Goal: Check status: Check status

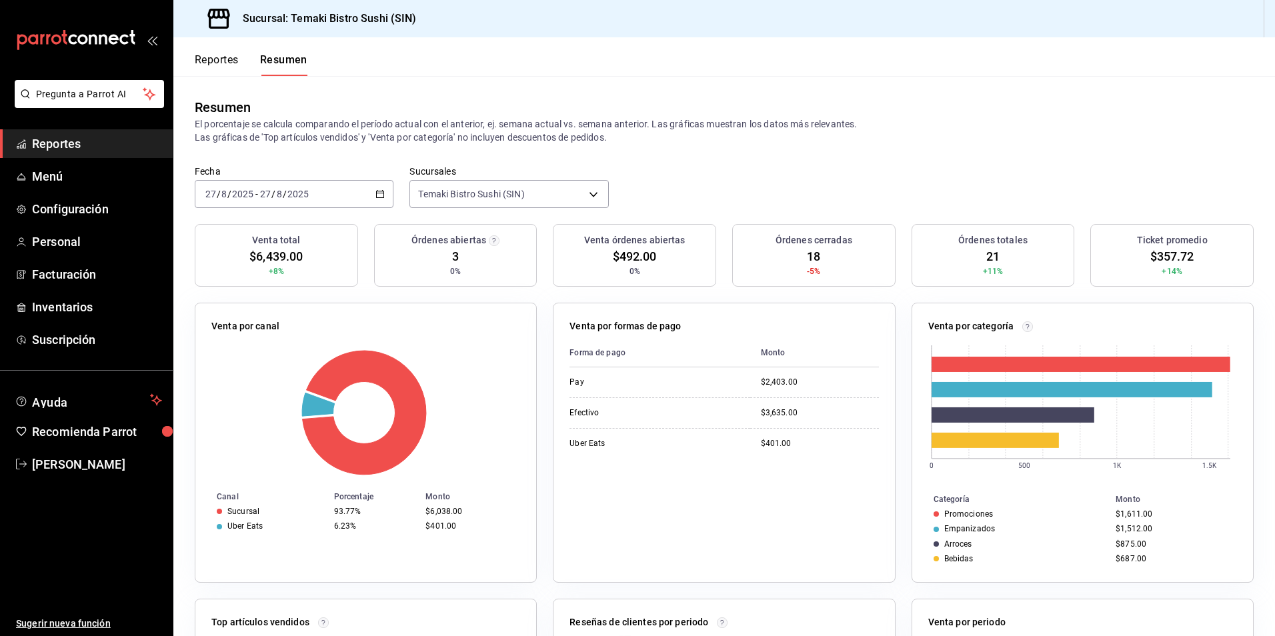
click at [221, 62] on button "Reportes" at bounding box center [217, 64] width 44 height 23
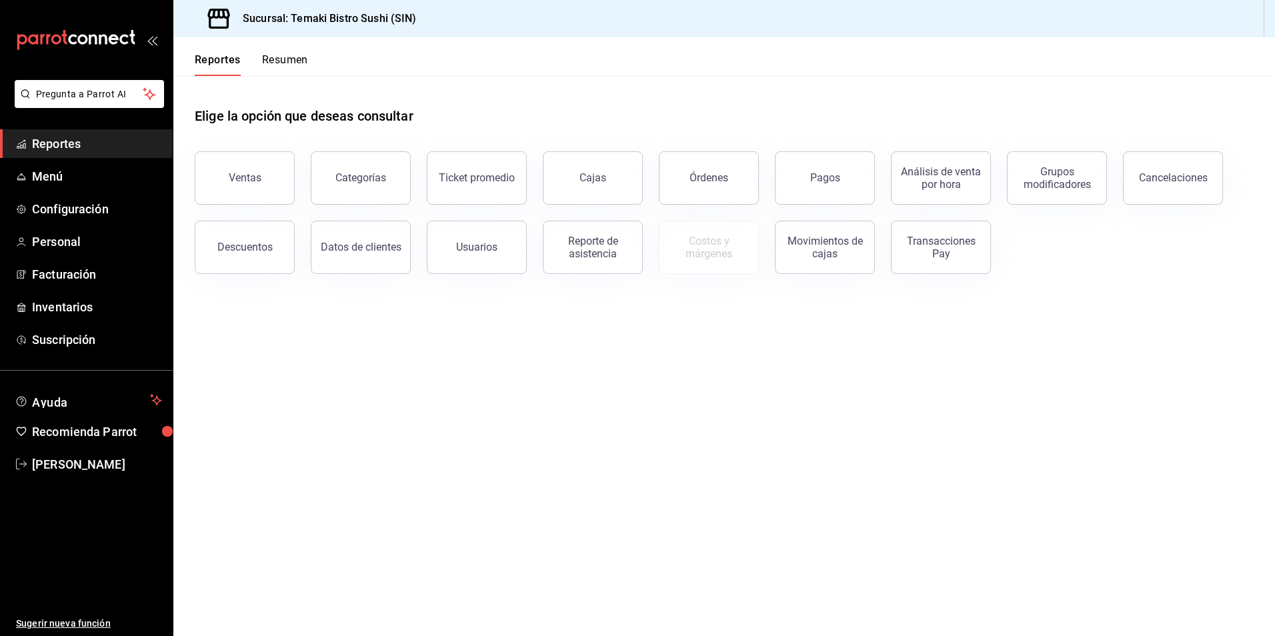
click at [293, 61] on button "Resumen" at bounding box center [285, 64] width 46 height 23
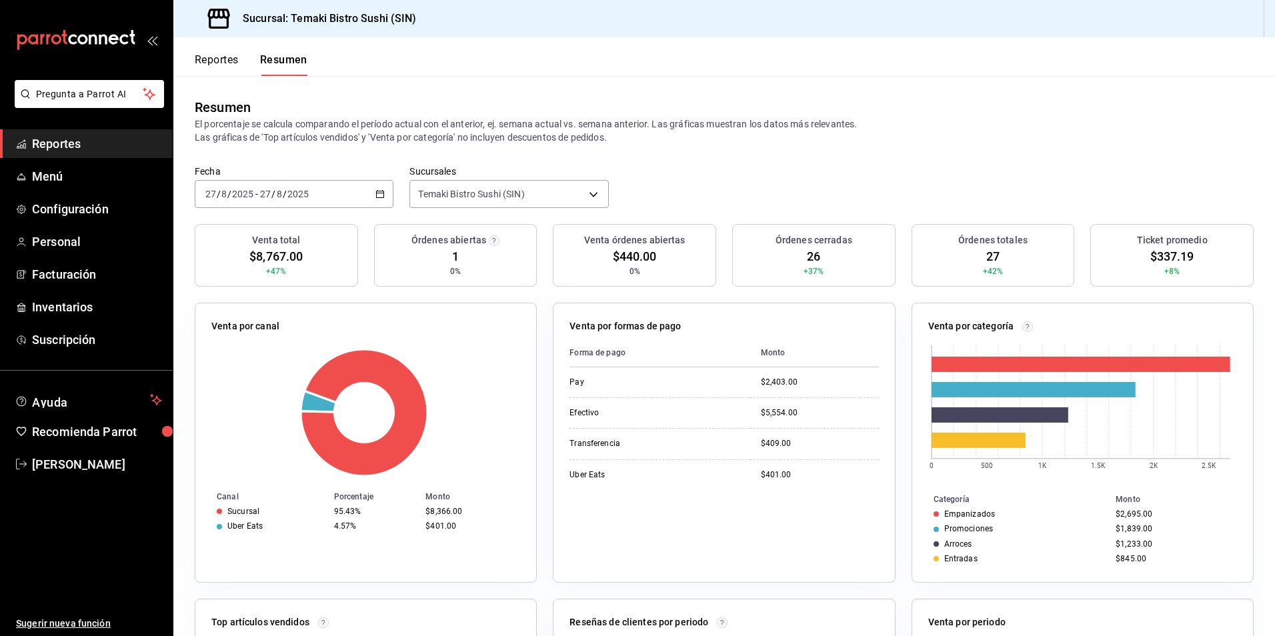
click at [389, 106] on div "Resumen" at bounding box center [724, 107] width 1059 height 20
click at [217, 55] on button "Reportes" at bounding box center [217, 64] width 44 height 23
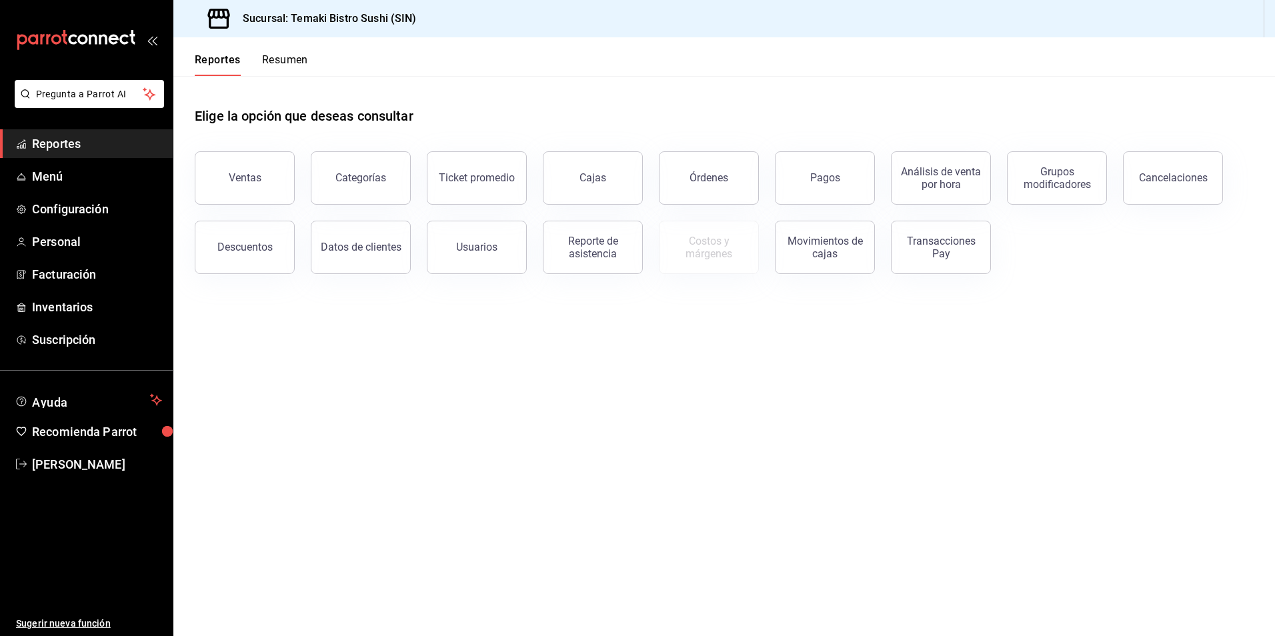
click at [277, 55] on button "Resumen" at bounding box center [285, 64] width 46 height 23
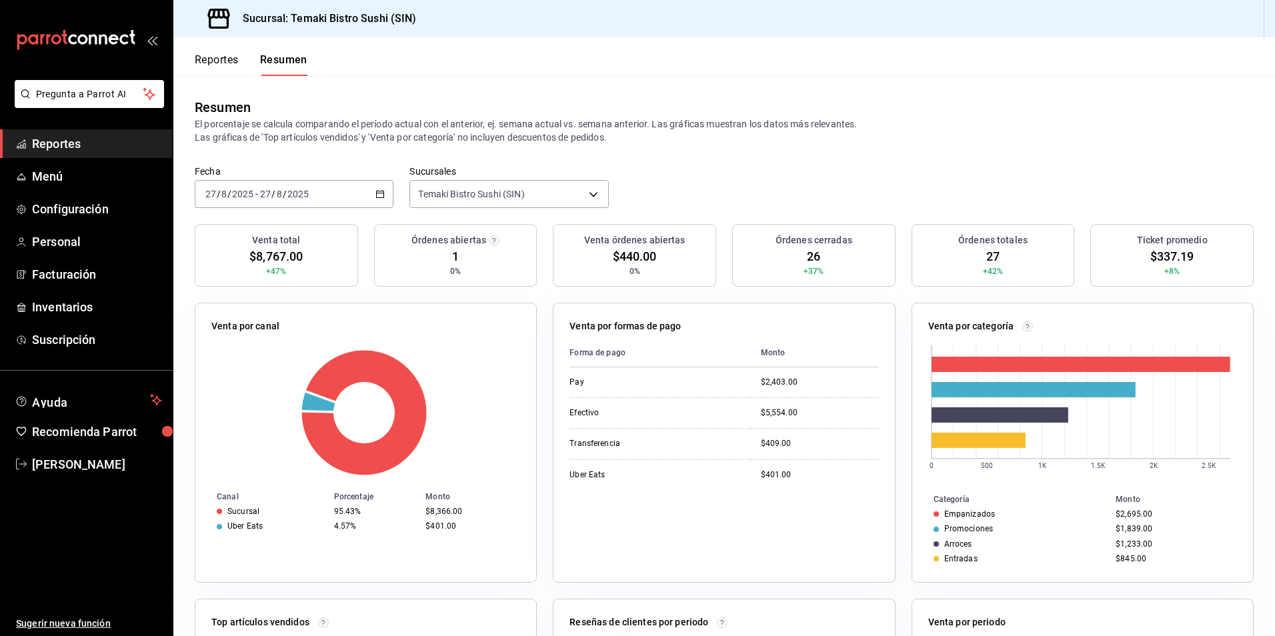
click at [188, 221] on div "Fecha [DATE] [DATE] - [DATE] [DATE] Sucursales Temaki Bistro Sushi (SIN) [objec…" at bounding box center [723, 194] width 1101 height 59
drag, startPoint x: 188, startPoint y: 221, endPoint x: 101, endPoint y: 173, distance: 100.0
click at [101, 173] on span "Menú" at bounding box center [97, 176] width 130 height 18
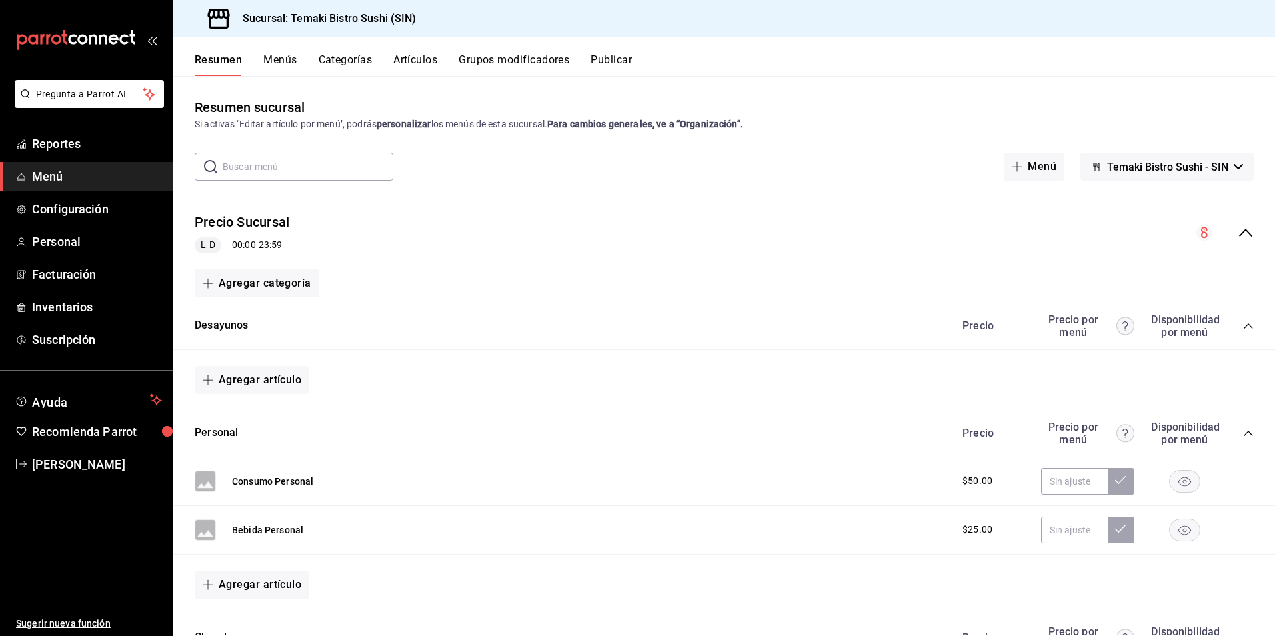
click at [292, 63] on button "Menús" at bounding box center [279, 64] width 33 height 23
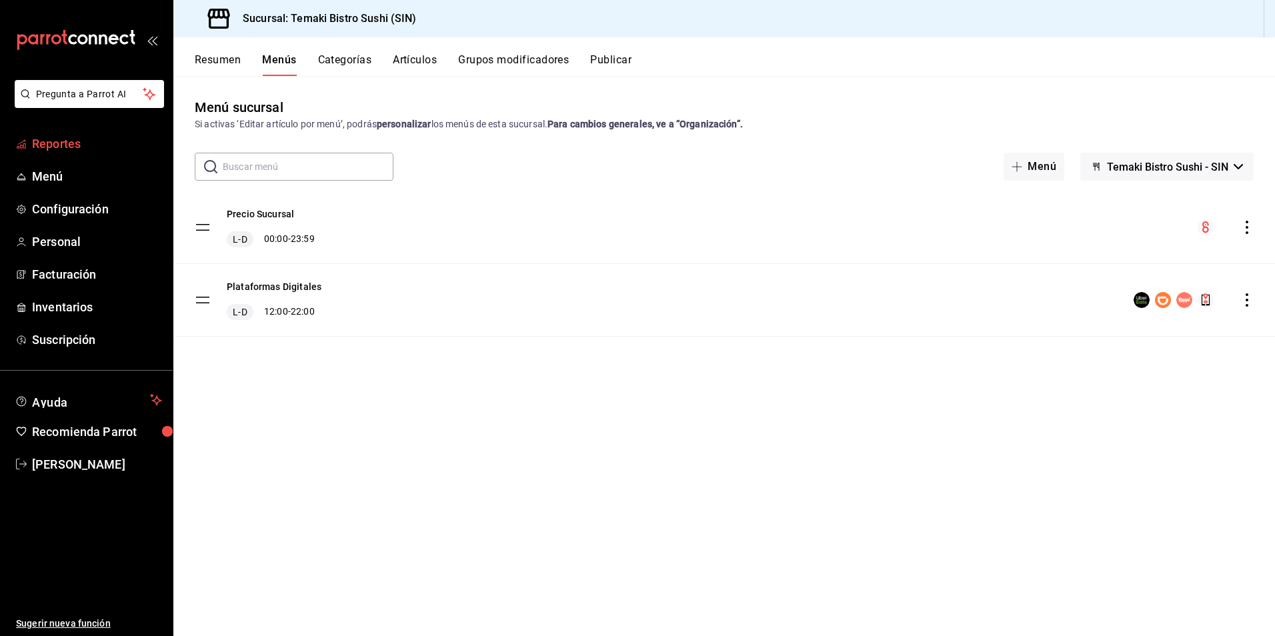
click at [93, 141] on span "Reportes" at bounding box center [97, 144] width 130 height 18
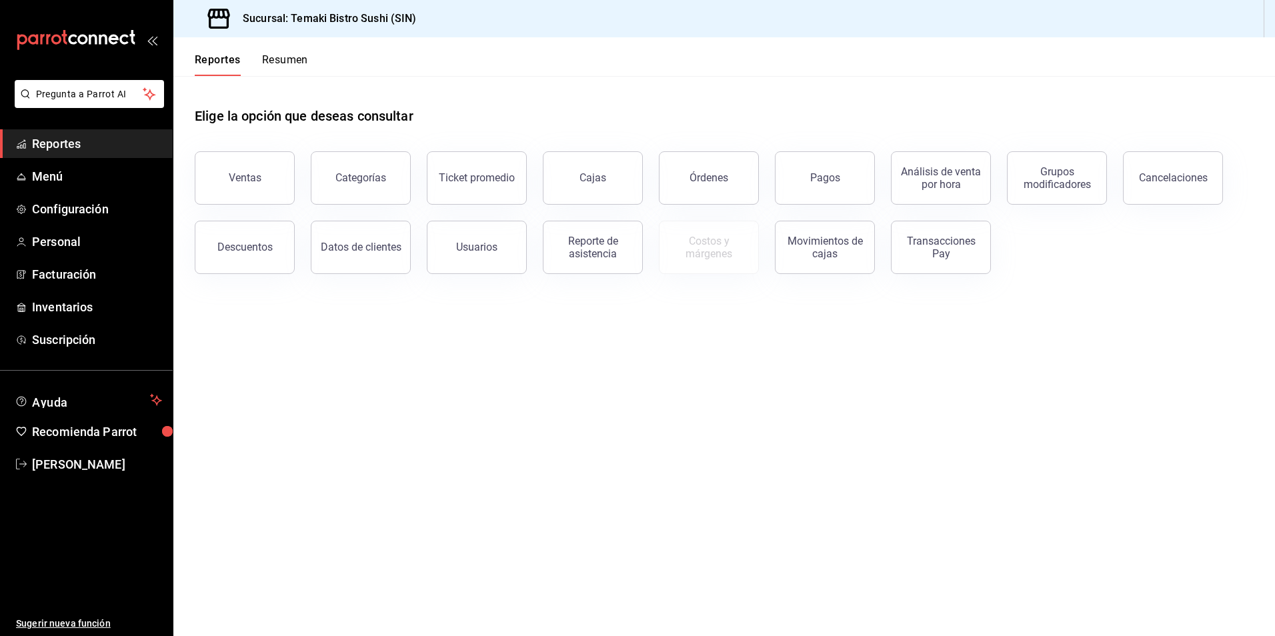
click at [273, 65] on button "Resumen" at bounding box center [285, 64] width 46 height 23
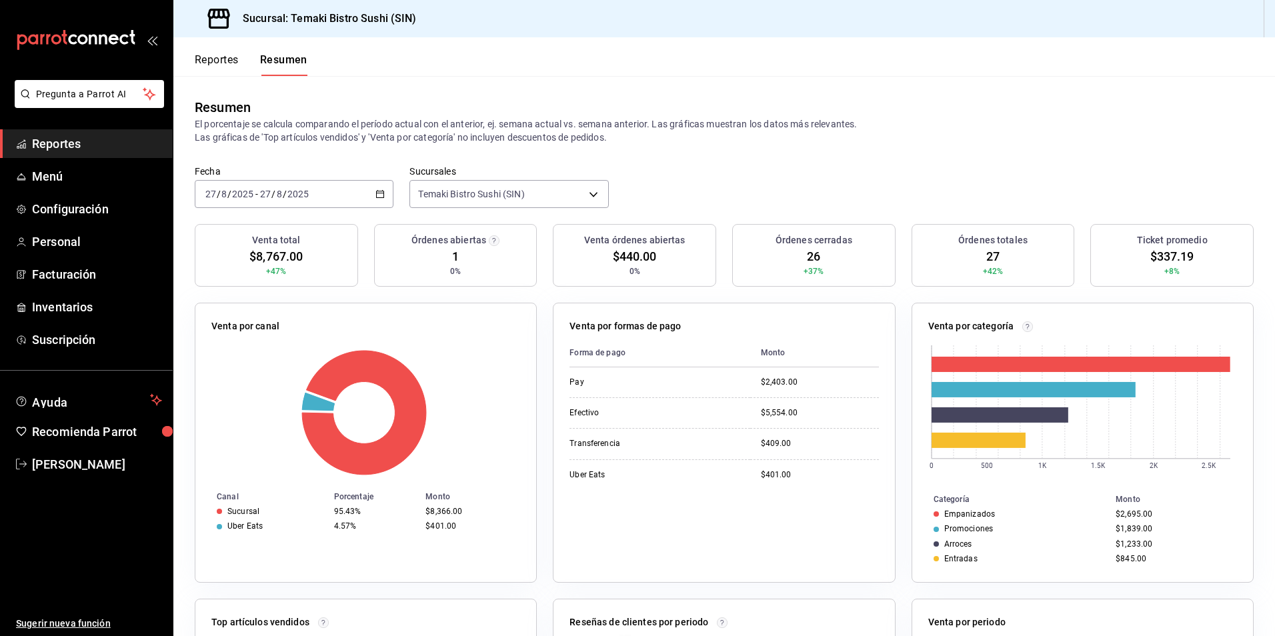
click at [365, 205] on div "[DATE] [DATE] - [DATE] [DATE]" at bounding box center [294, 194] width 199 height 28
click at [263, 297] on span "Semana actual" at bounding box center [257, 294] width 103 height 14
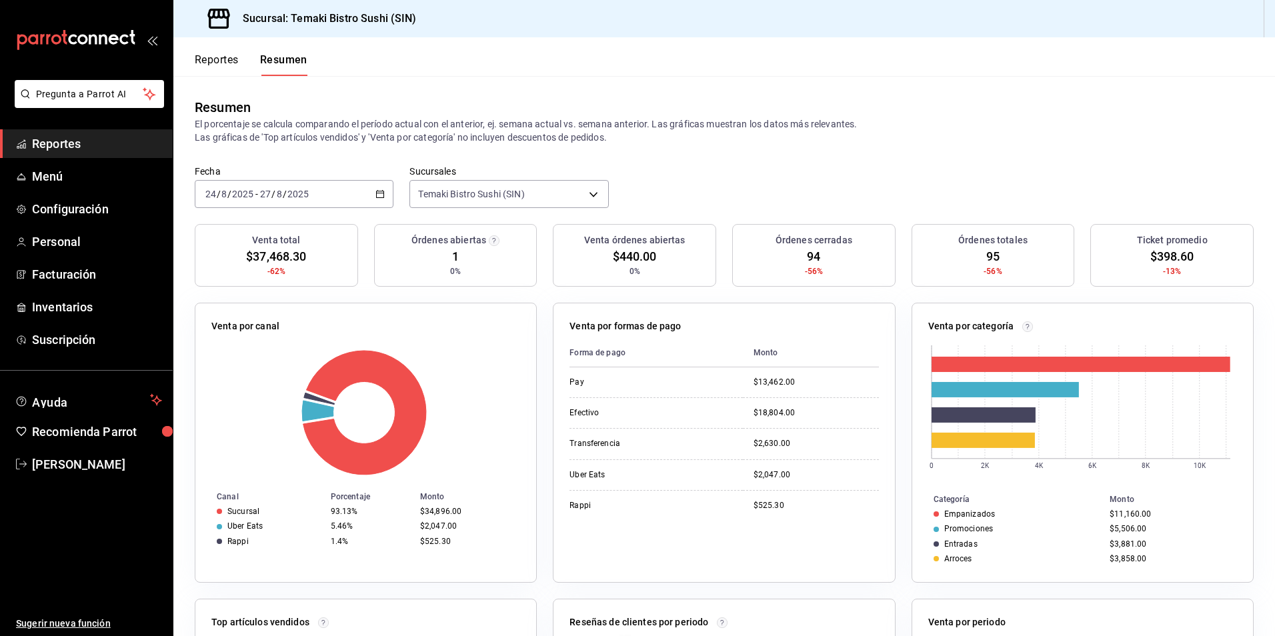
click at [212, 55] on button "Reportes" at bounding box center [217, 64] width 44 height 23
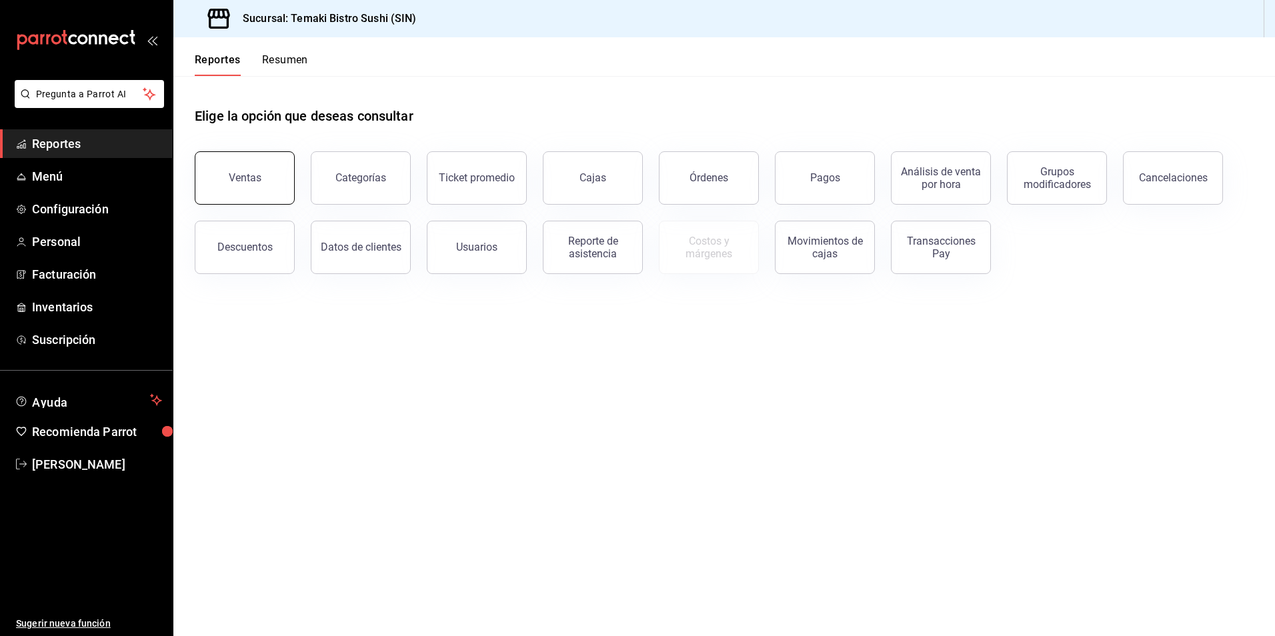
click at [263, 192] on button "Ventas" at bounding box center [245, 177] width 100 height 53
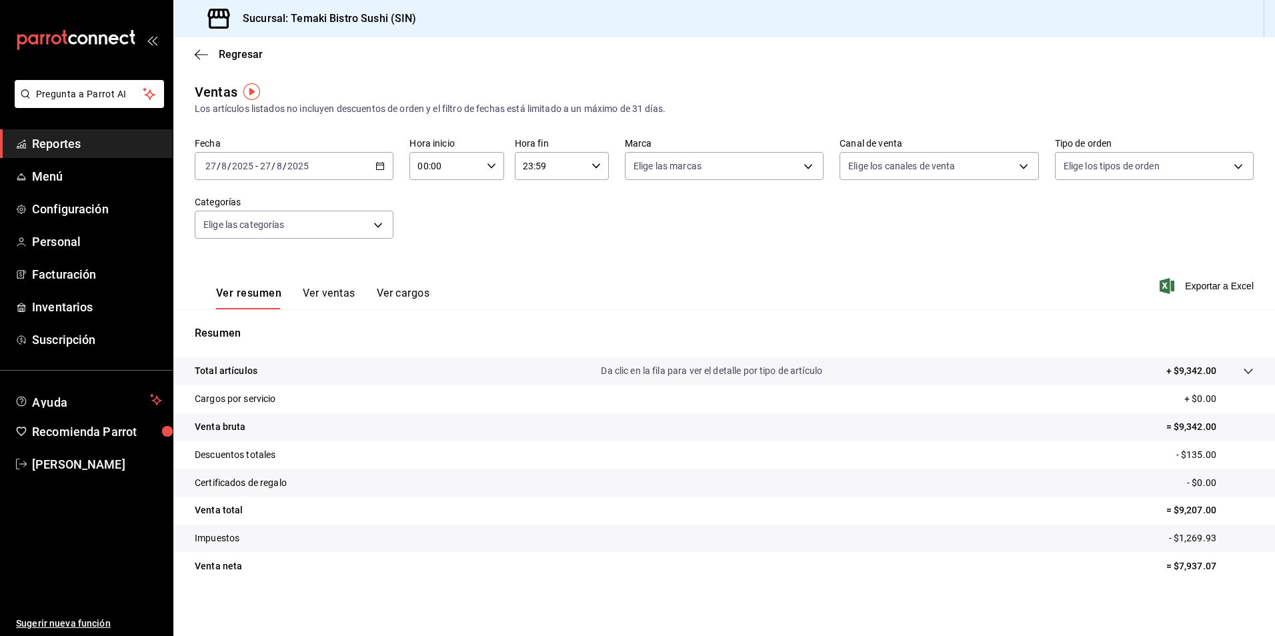
scroll to position [3, 0]
click at [376, 167] on \(Stroke\) "button" at bounding box center [380, 163] width 8 height 7
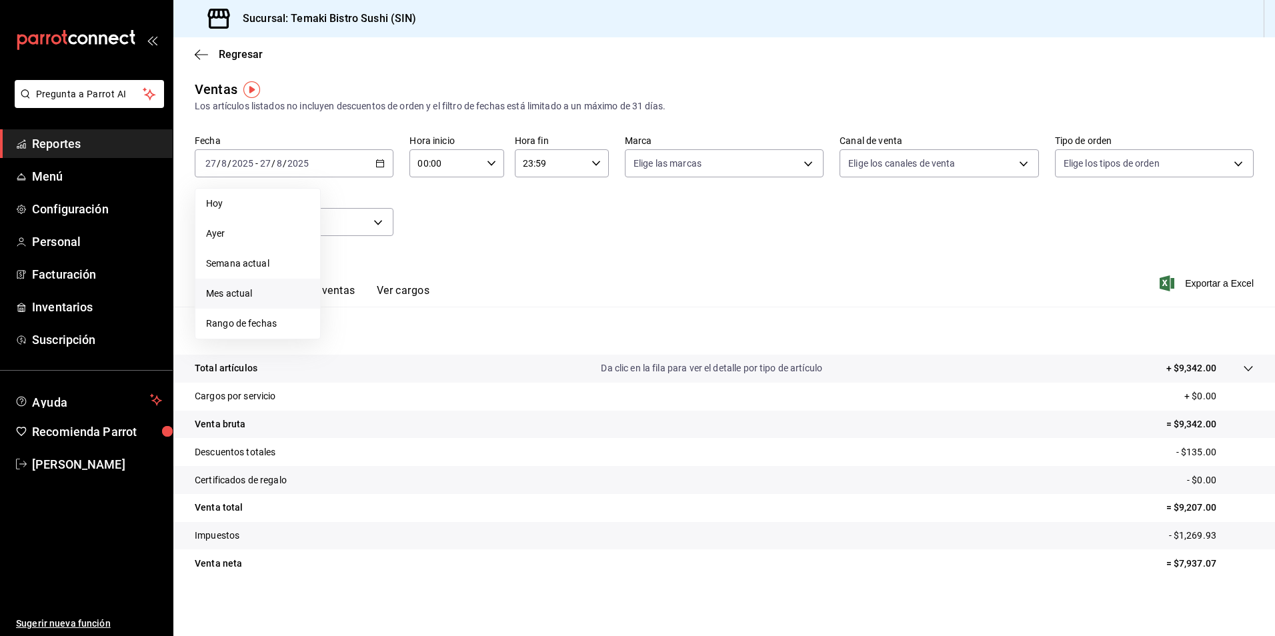
click at [273, 291] on span "Mes actual" at bounding box center [257, 294] width 103 height 14
click at [585, 259] on div "Ver resumen Ver ventas Ver cargos Exportar a Excel" at bounding box center [723, 279] width 1101 height 55
click at [399, 85] on div "Ventas Los artículos listados no incluyen descuentos de orden y el filtro de fe…" at bounding box center [724, 96] width 1059 height 34
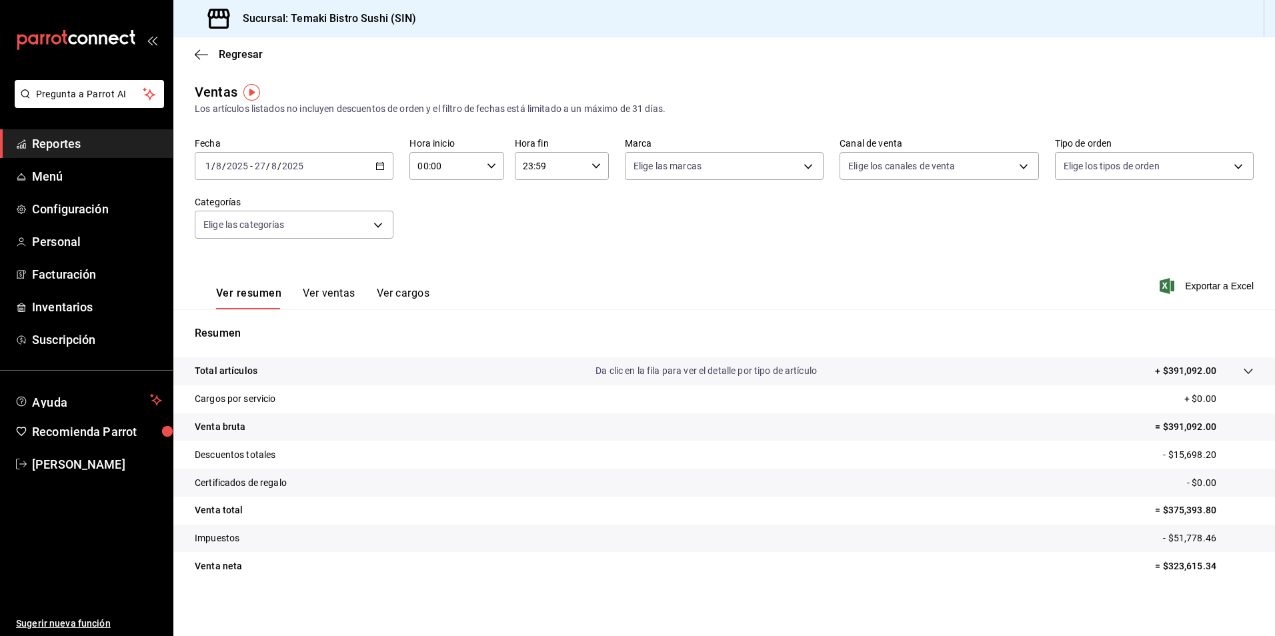
click at [372, 167] on div "[DATE] [DATE] - [DATE] [DATE]" at bounding box center [294, 166] width 199 height 28
click at [259, 235] on span "Ayer" at bounding box center [257, 236] width 103 height 14
click at [379, 169] on \(Stroke\) "button" at bounding box center [380, 166] width 8 height 7
click at [279, 265] on span "Semana actual" at bounding box center [257, 266] width 103 height 14
click at [76, 282] on span "Facturación" at bounding box center [97, 274] width 130 height 18
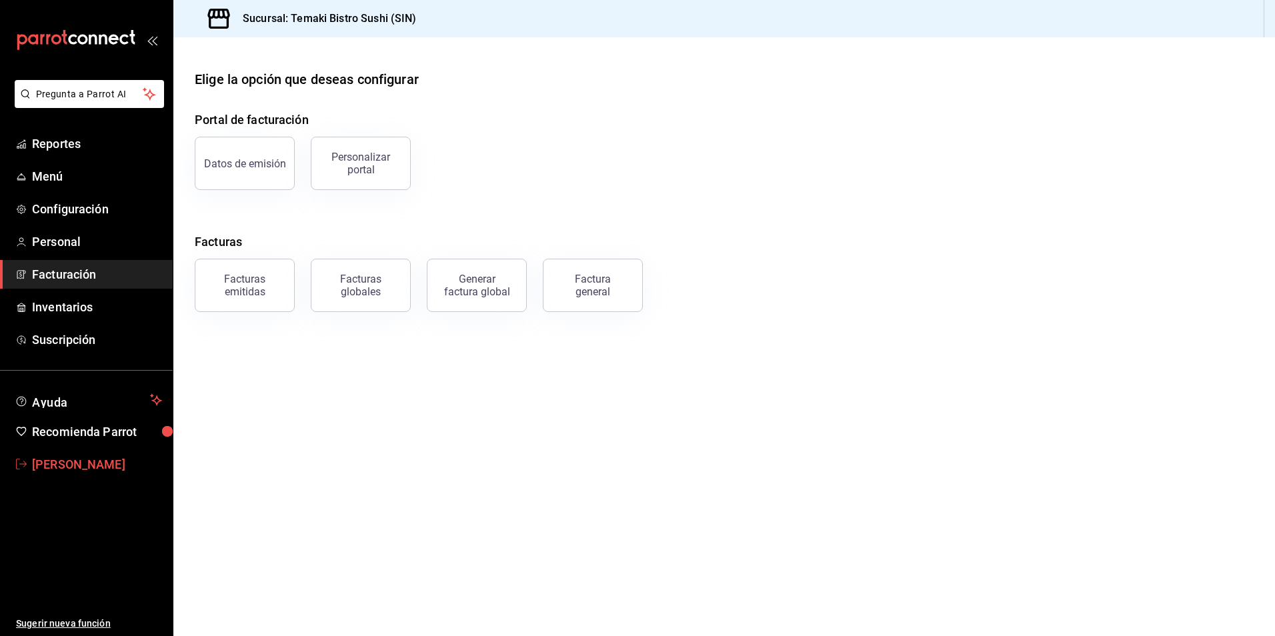
click at [78, 462] on span "[PERSON_NAME]" at bounding box center [97, 464] width 130 height 18
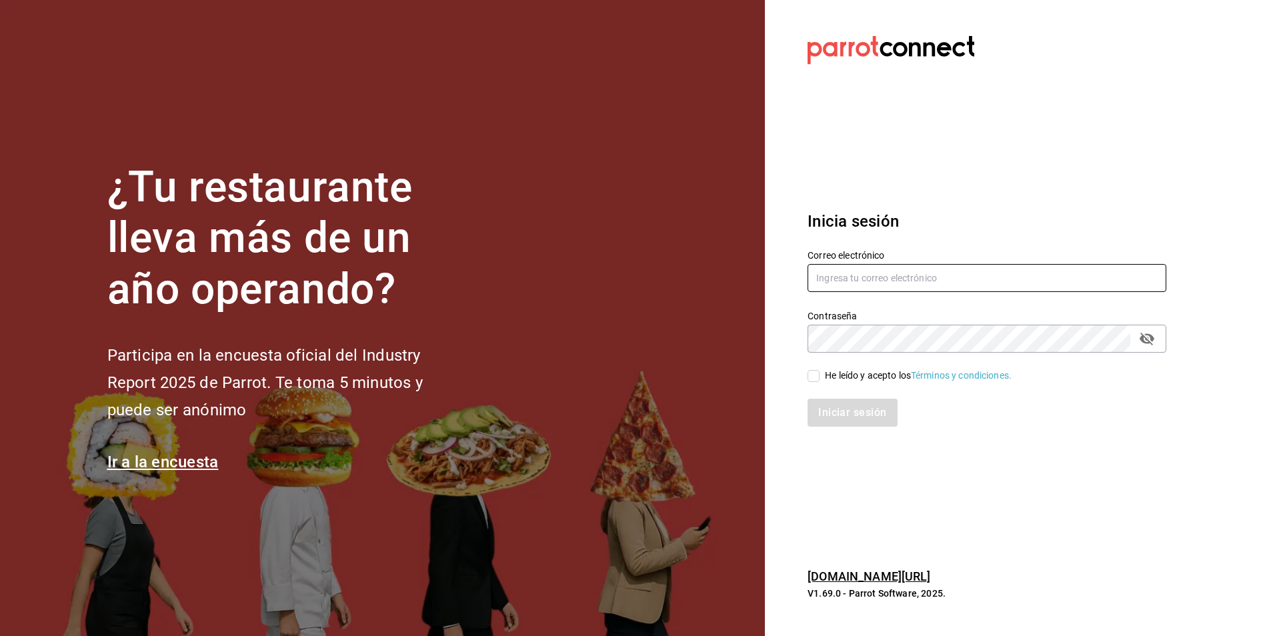
click at [899, 275] on input "text" at bounding box center [986, 278] width 359 height 28
type input "Cesar.dlrincon@gmail.com"
click at [814, 376] on input "He leído y acepto los Términos y condiciones." at bounding box center [813, 376] width 12 height 12
checkbox input "true"
click at [855, 417] on button "Iniciar sesión" at bounding box center [852, 413] width 91 height 28
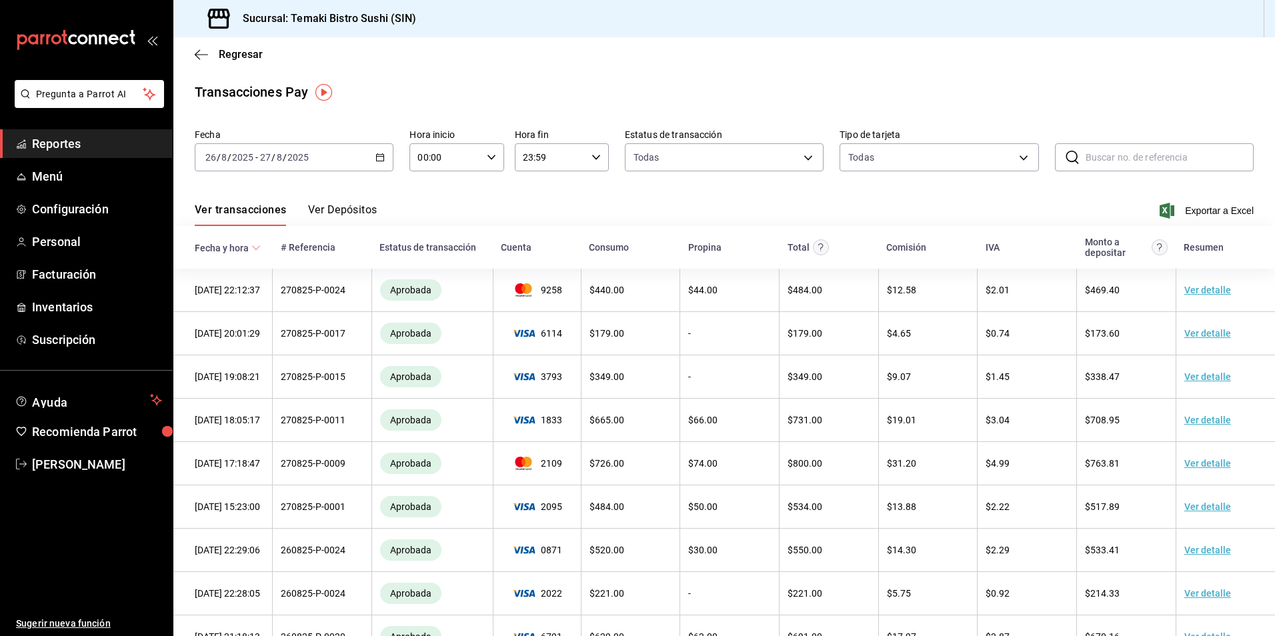
click at [378, 164] on div "2025-08-26 26 / 8 / 2025 - 2025-08-27 27 / 8 / 2025" at bounding box center [294, 157] width 199 height 28
click at [265, 277] on li "Mes actual" at bounding box center [257, 288] width 125 height 30
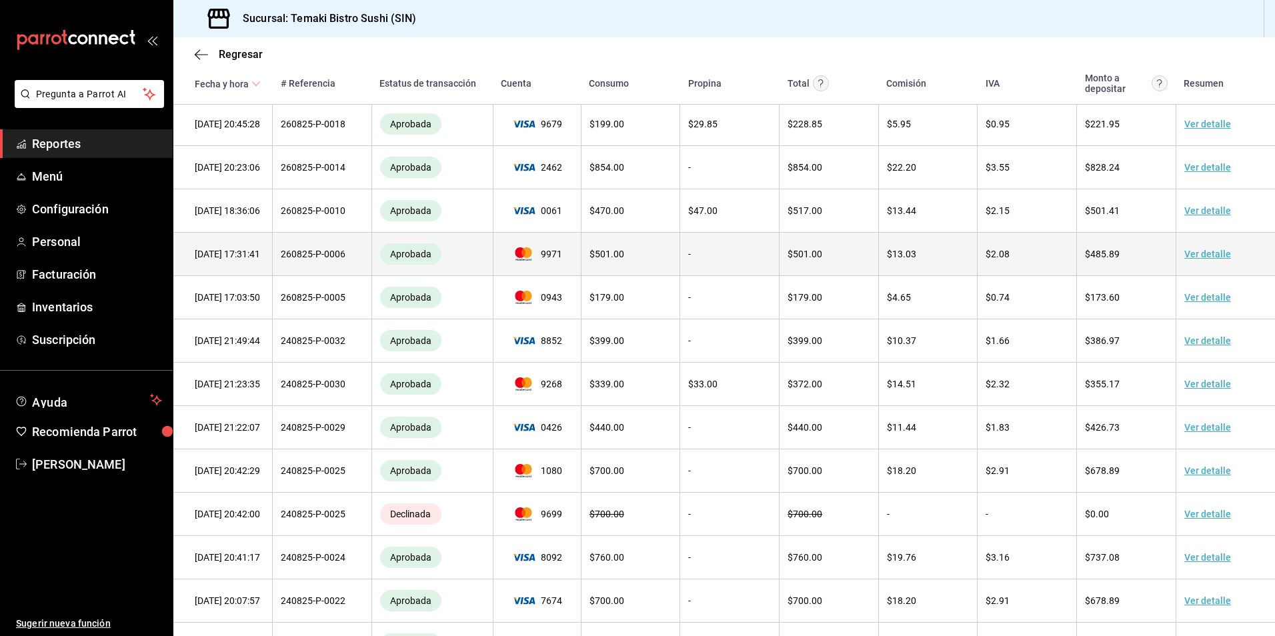
scroll to position [773, 0]
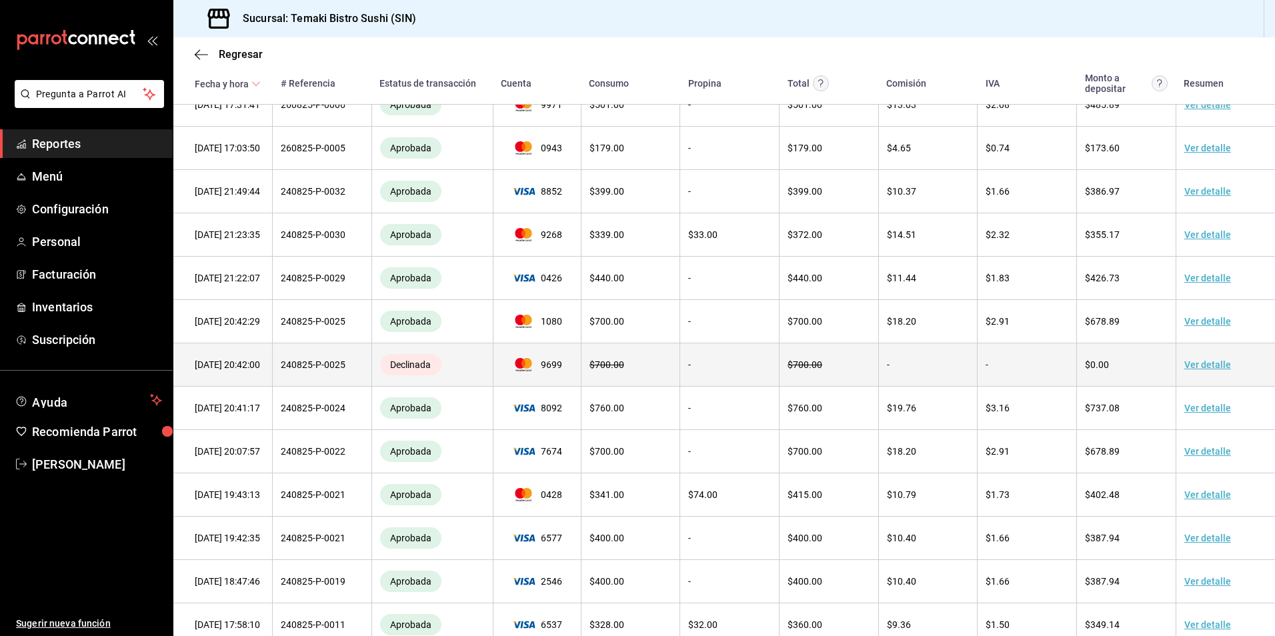
click at [1189, 370] on link "Ver detalle" at bounding box center [1207, 364] width 47 height 11
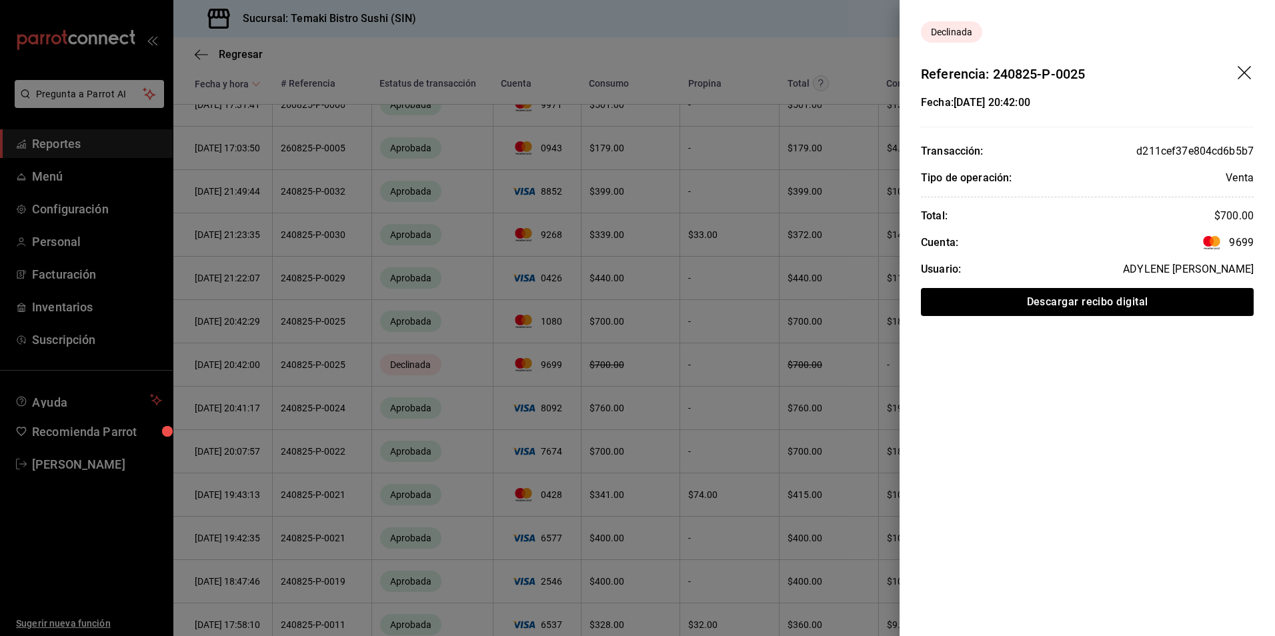
click at [810, 62] on div at bounding box center [637, 318] width 1275 height 636
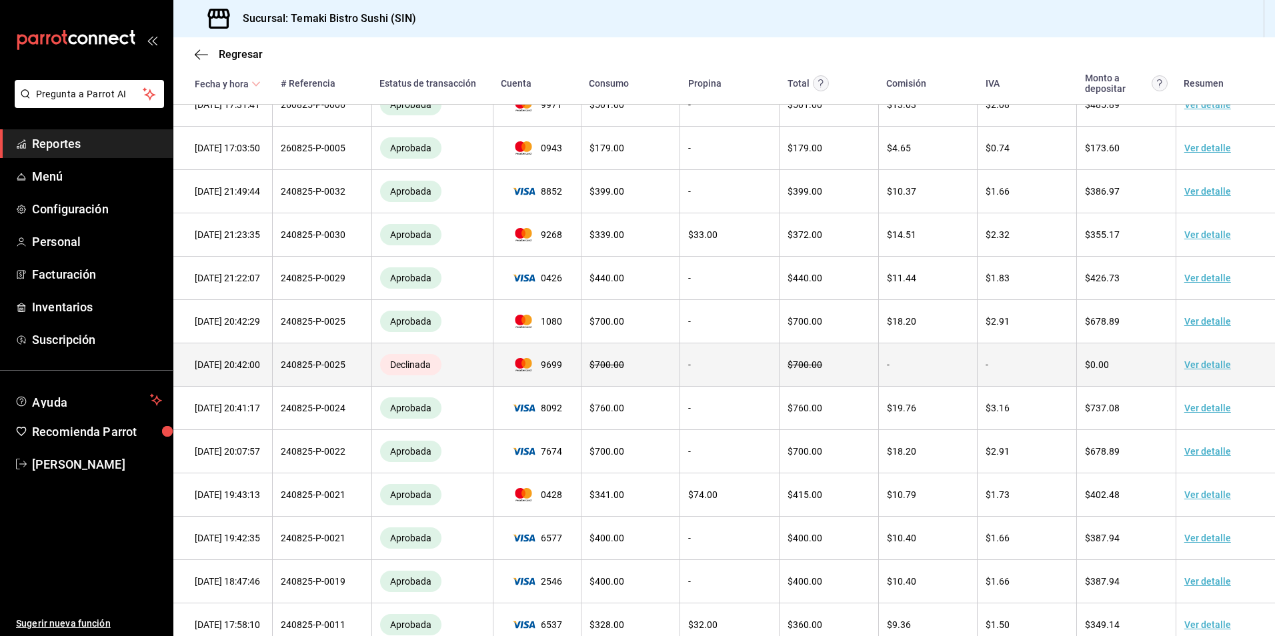
click at [447, 381] on td "Declinada" at bounding box center [431, 364] width 121 height 43
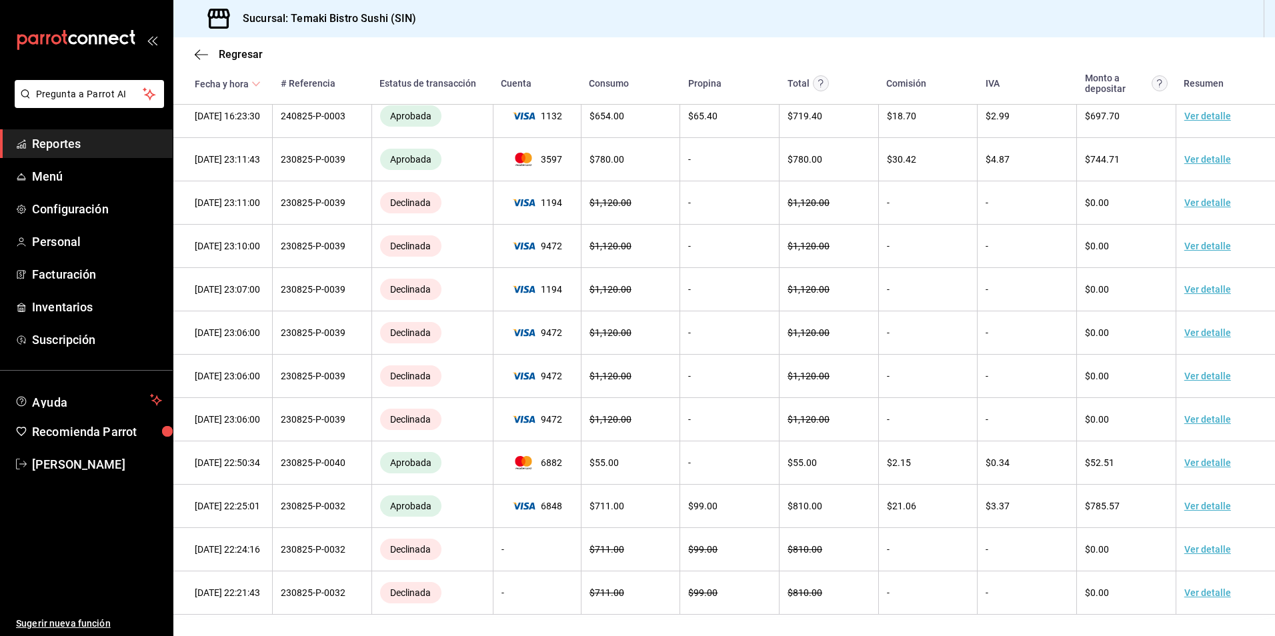
scroll to position [1467, 0]
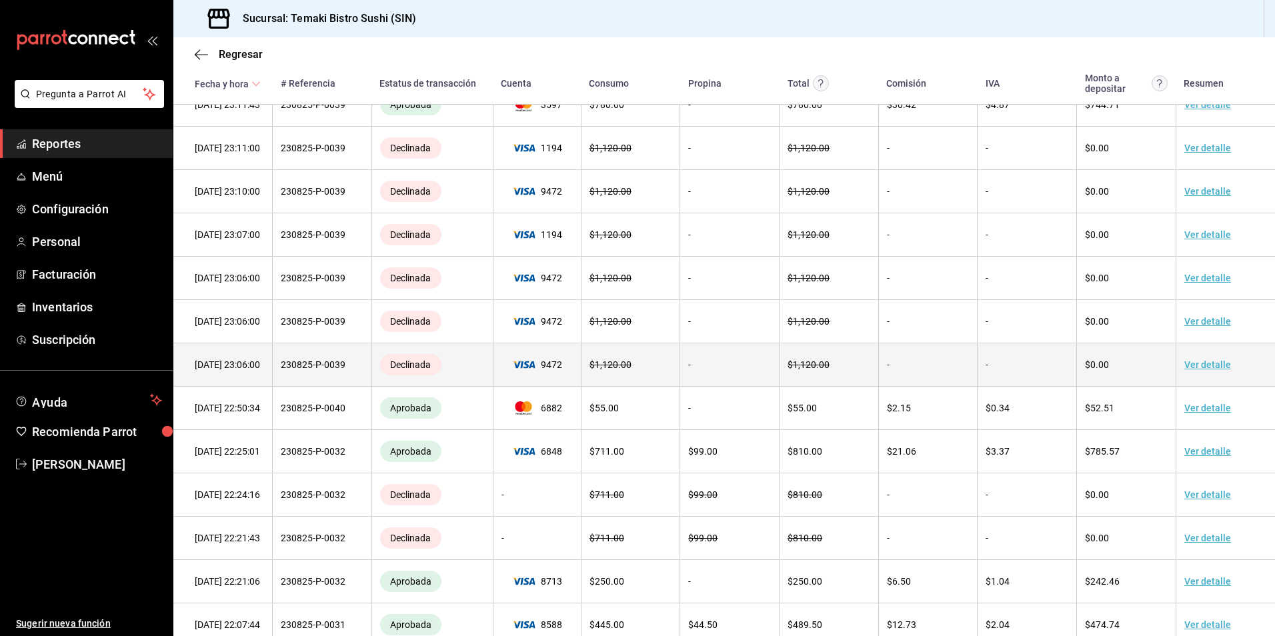
click at [1206, 370] on link "Ver detalle" at bounding box center [1207, 364] width 47 height 11
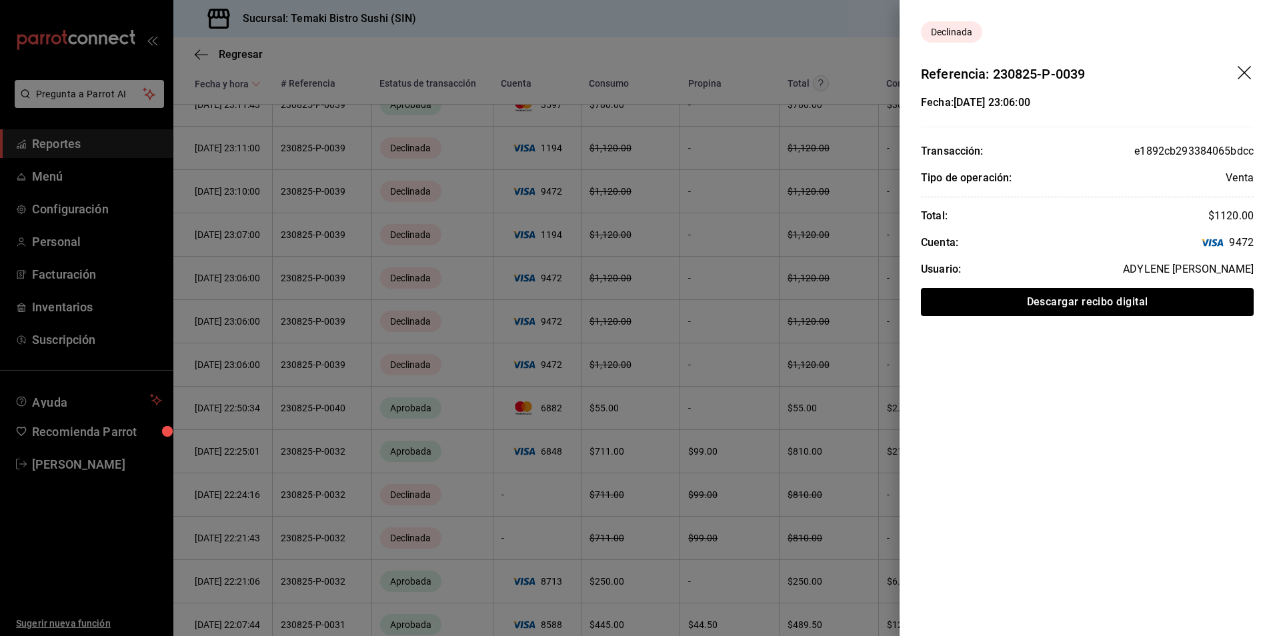
click at [760, 255] on div at bounding box center [637, 318] width 1275 height 636
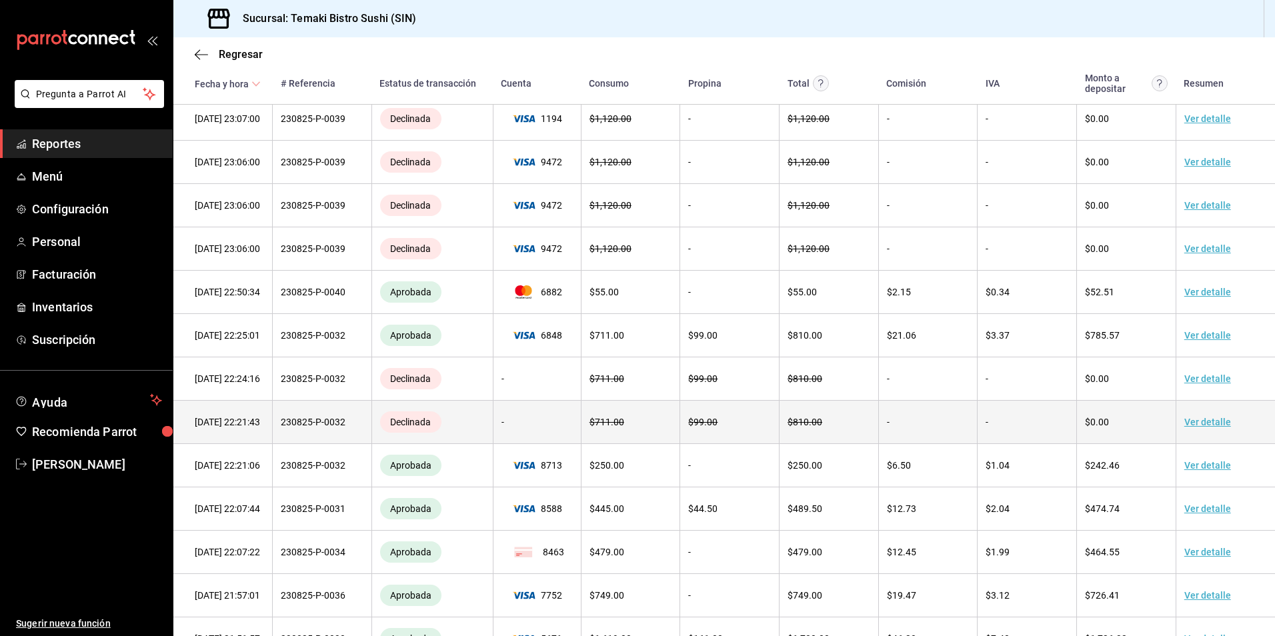
scroll to position [1600, 0]
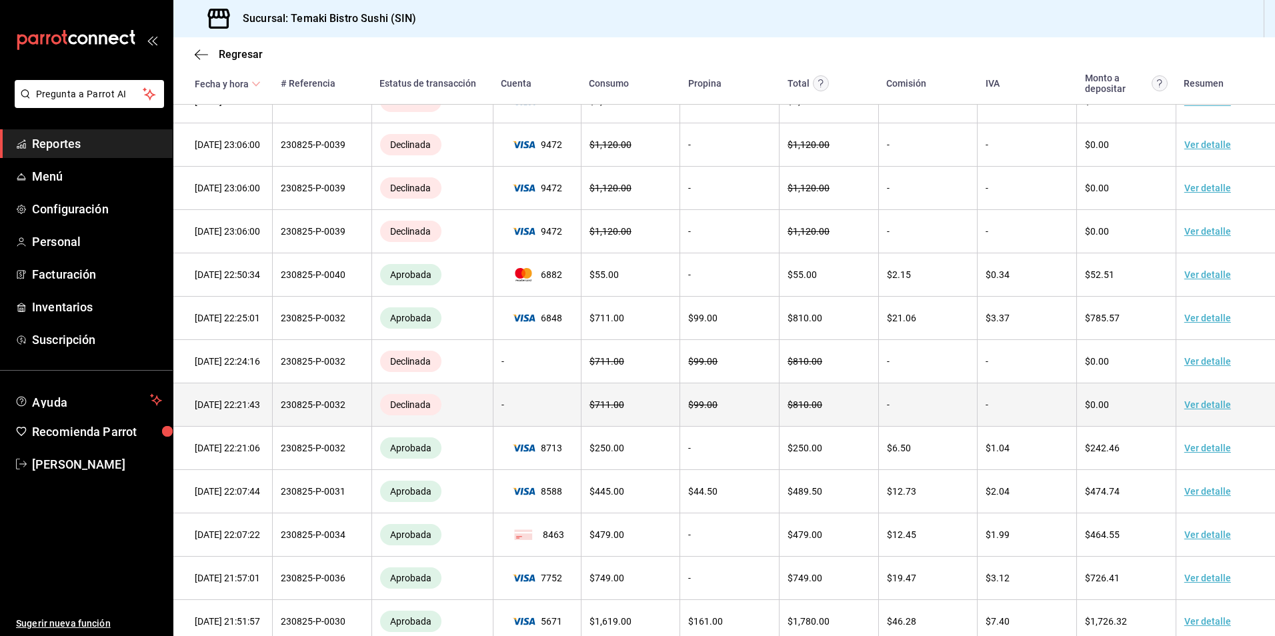
click at [1210, 410] on link "Ver detalle" at bounding box center [1207, 404] width 47 height 11
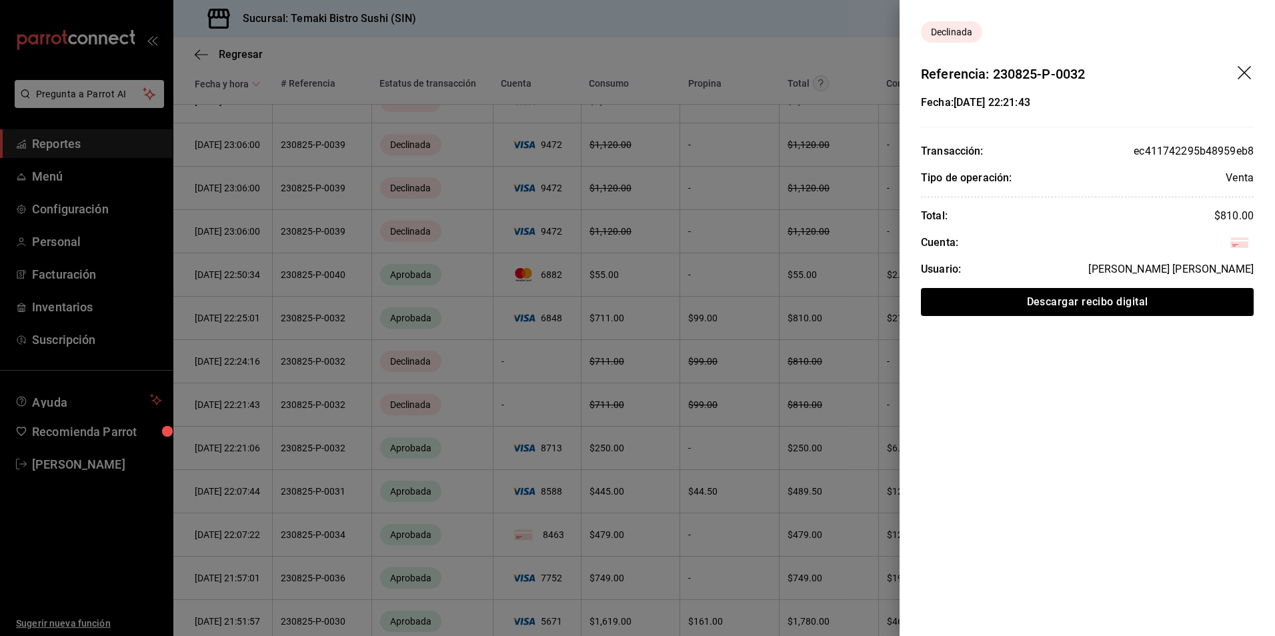
click at [788, 417] on div at bounding box center [637, 318] width 1275 height 636
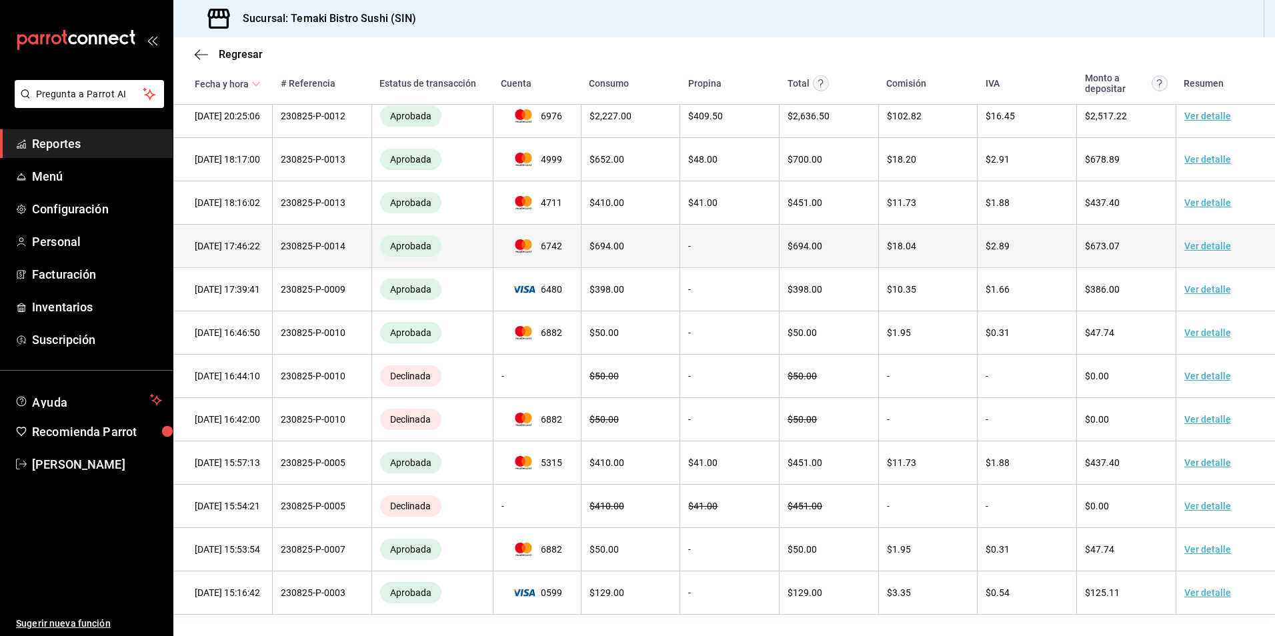
scroll to position [2313, 0]
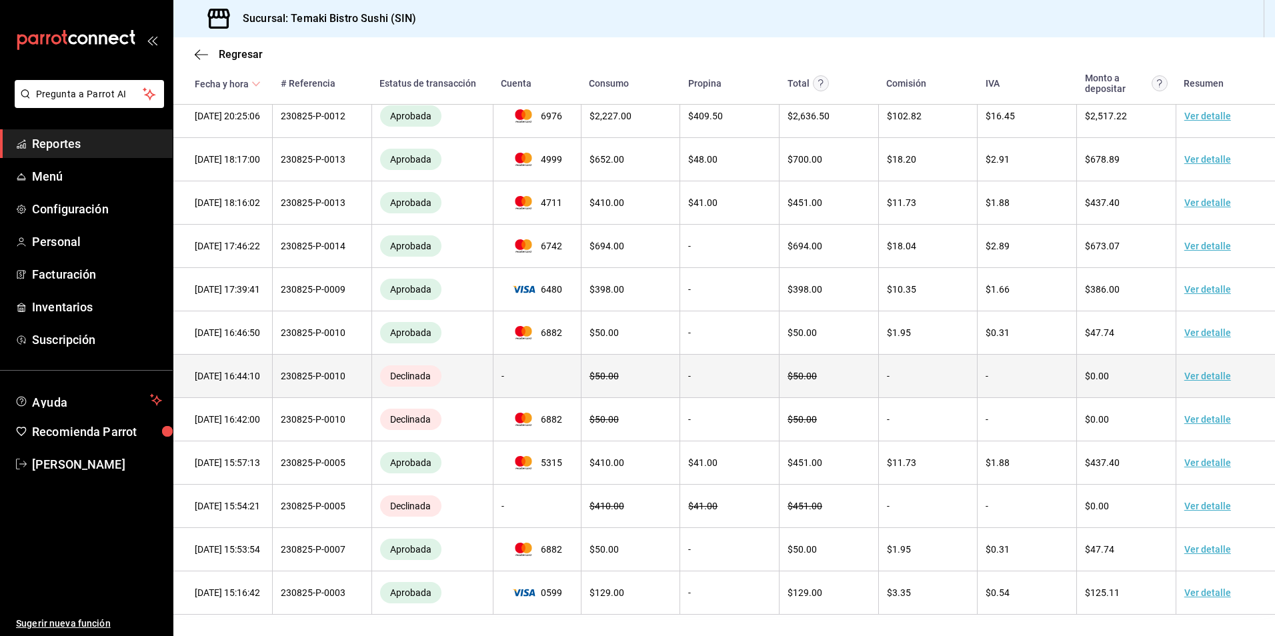
click at [1191, 398] on td "Ver detalle" at bounding box center [1224, 376] width 99 height 43
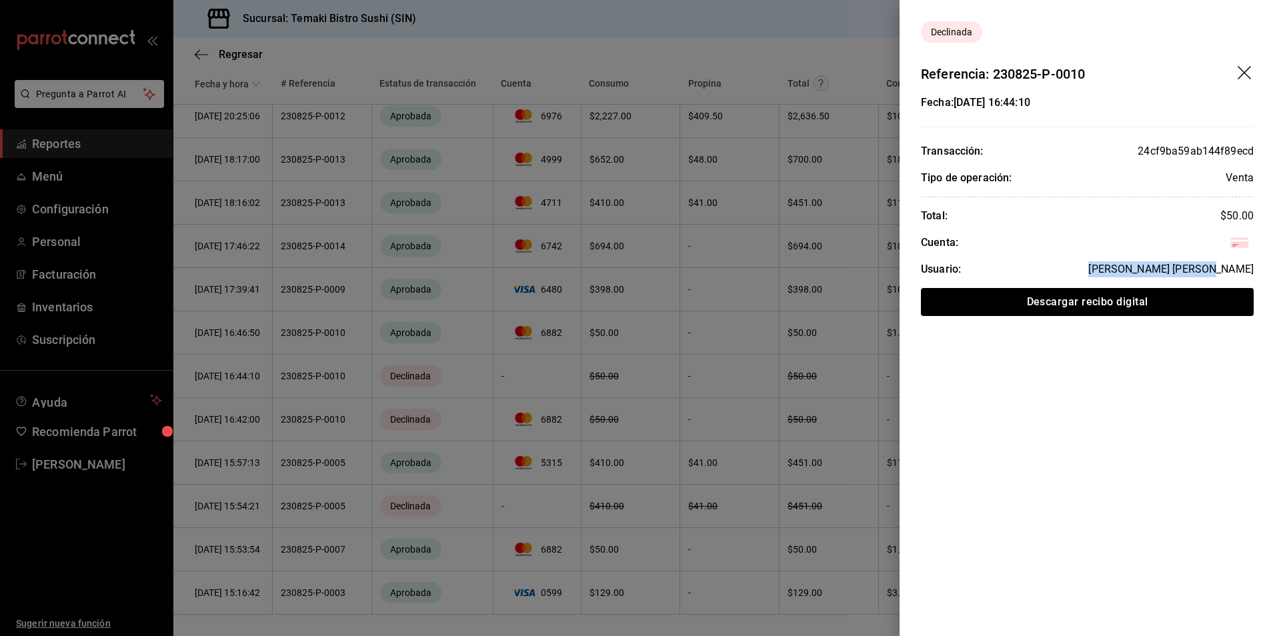
drag, startPoint x: 1218, startPoint y: 252, endPoint x: 1268, endPoint y: 257, distance: 50.3
click at [1268, 257] on div "Fecha: 23/08/2025 16:44:10 Transacción: 24cf9ba59ab144f89ecd Tipo de operación:…" at bounding box center [1086, 205] width 375 height 221
click at [801, 315] on div at bounding box center [637, 318] width 1275 height 636
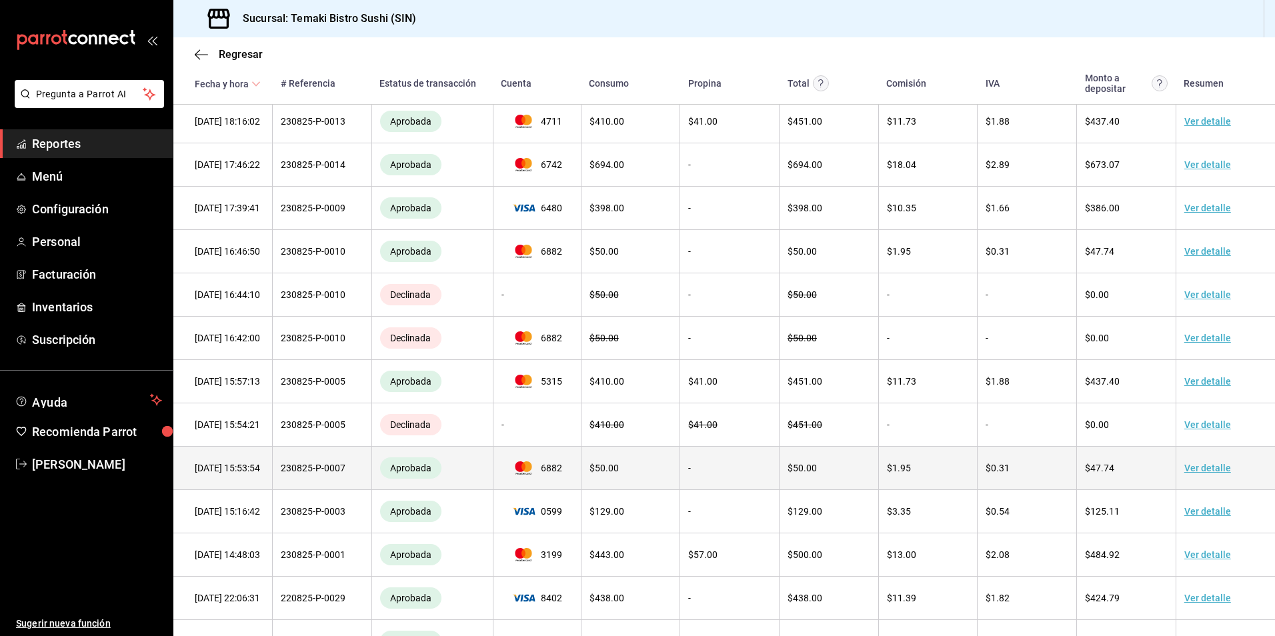
scroll to position [2427, 0]
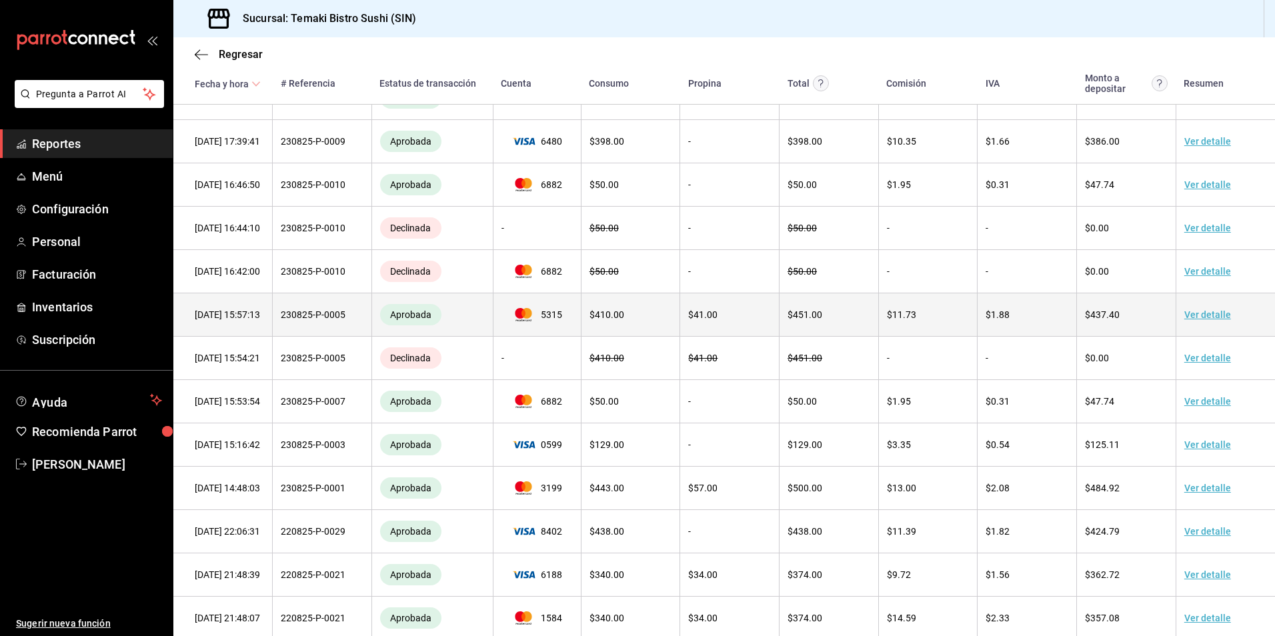
click at [1197, 320] on link "Ver detalle" at bounding box center [1207, 314] width 47 height 11
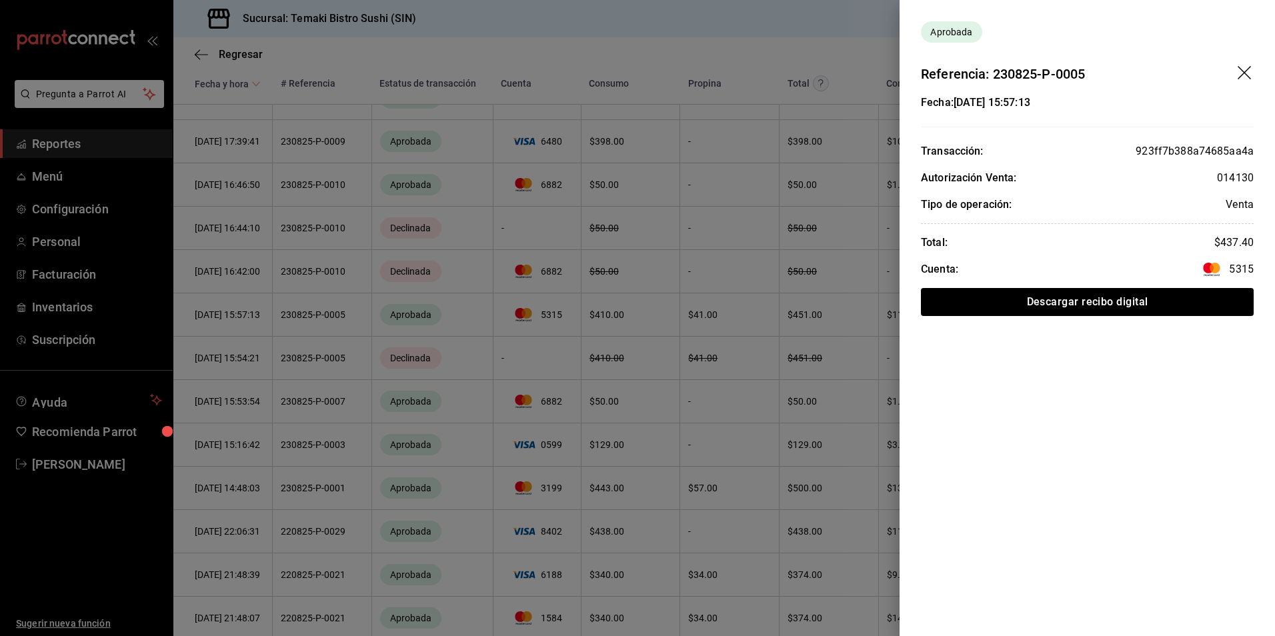
click at [635, 485] on div at bounding box center [637, 318] width 1275 height 636
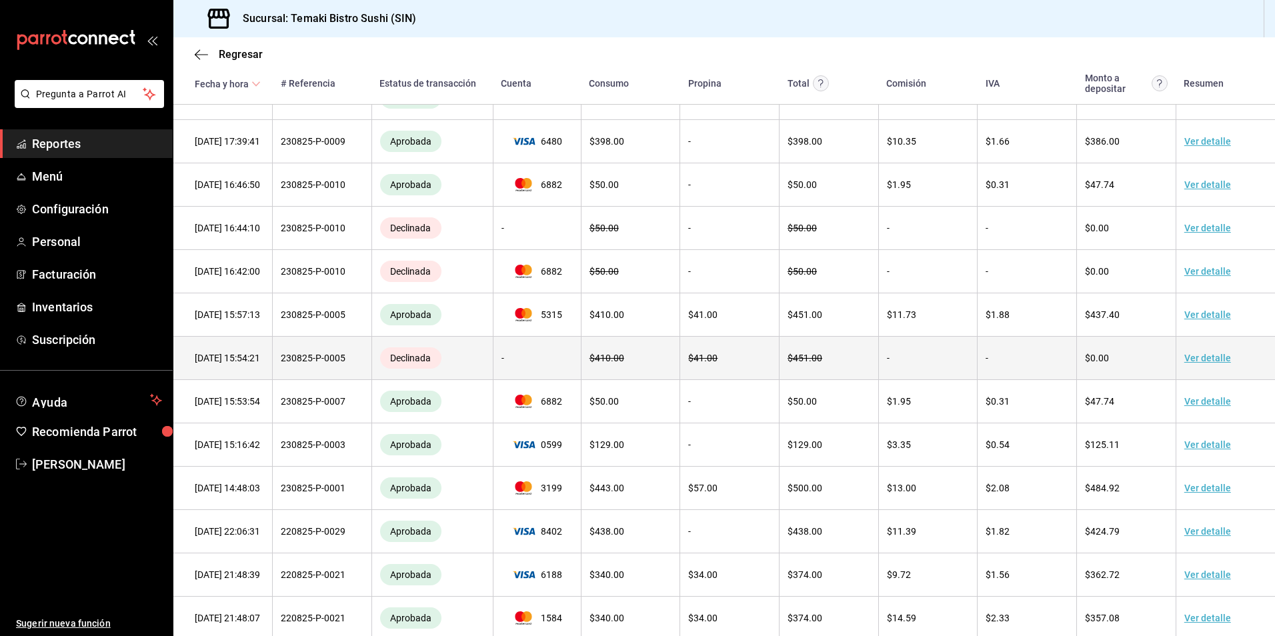
click at [1202, 363] on link "Ver detalle" at bounding box center [1207, 358] width 47 height 11
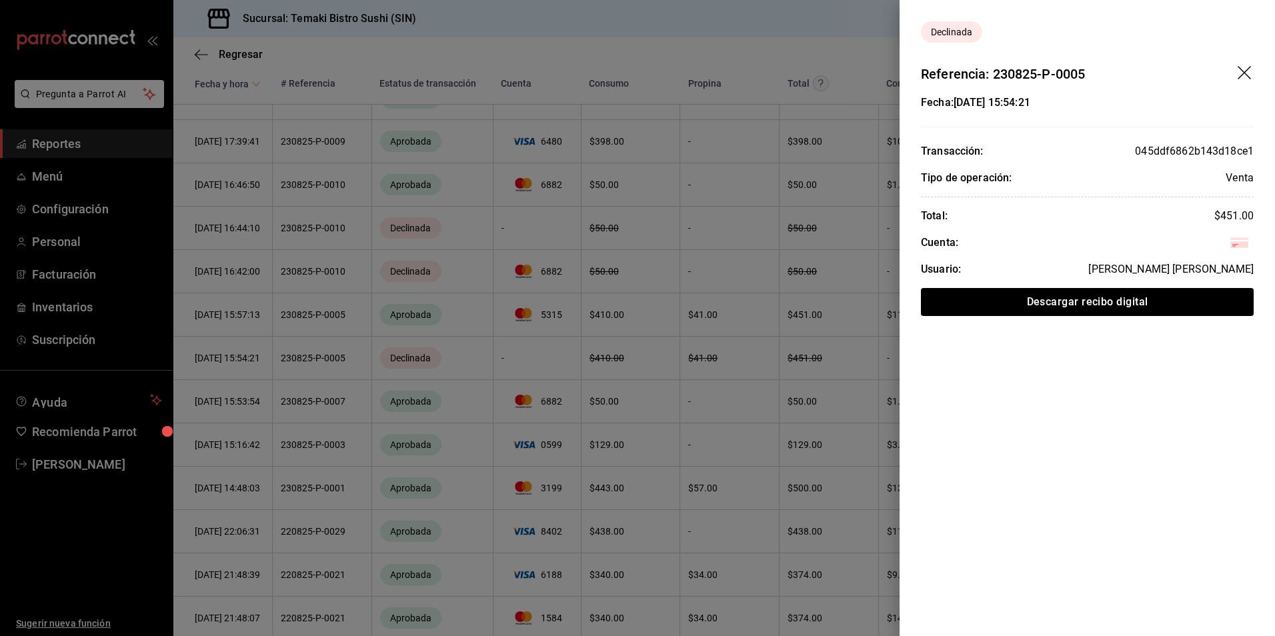
click at [633, 454] on div at bounding box center [637, 318] width 1275 height 636
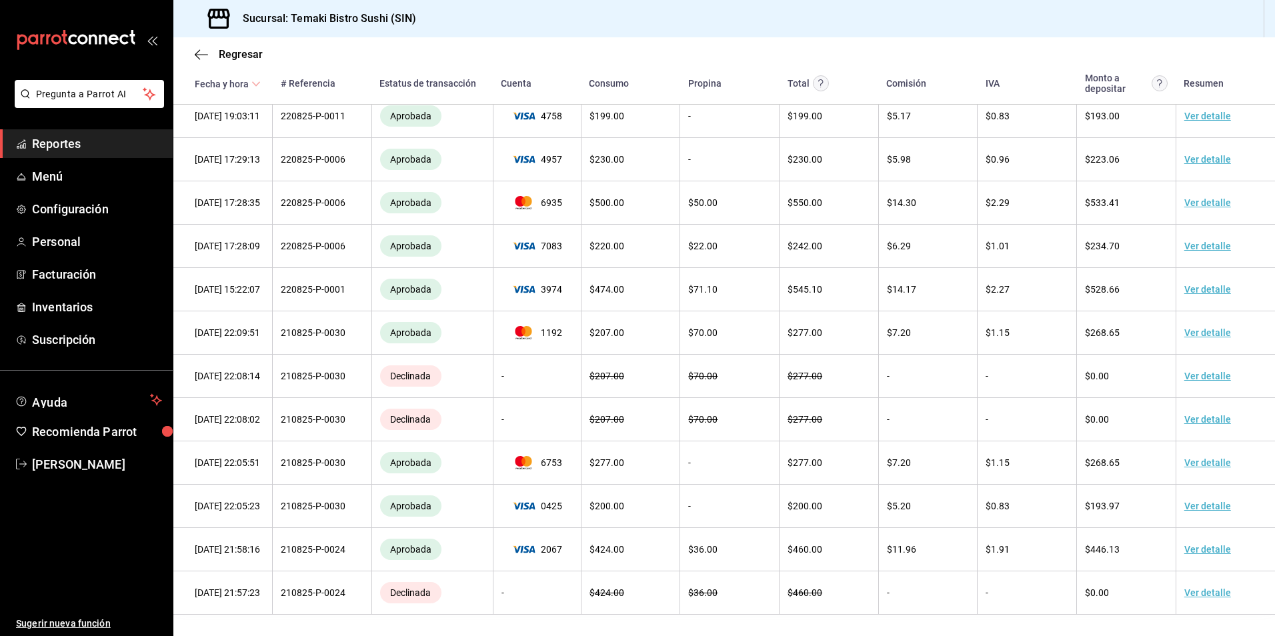
scroll to position [3207, 0]
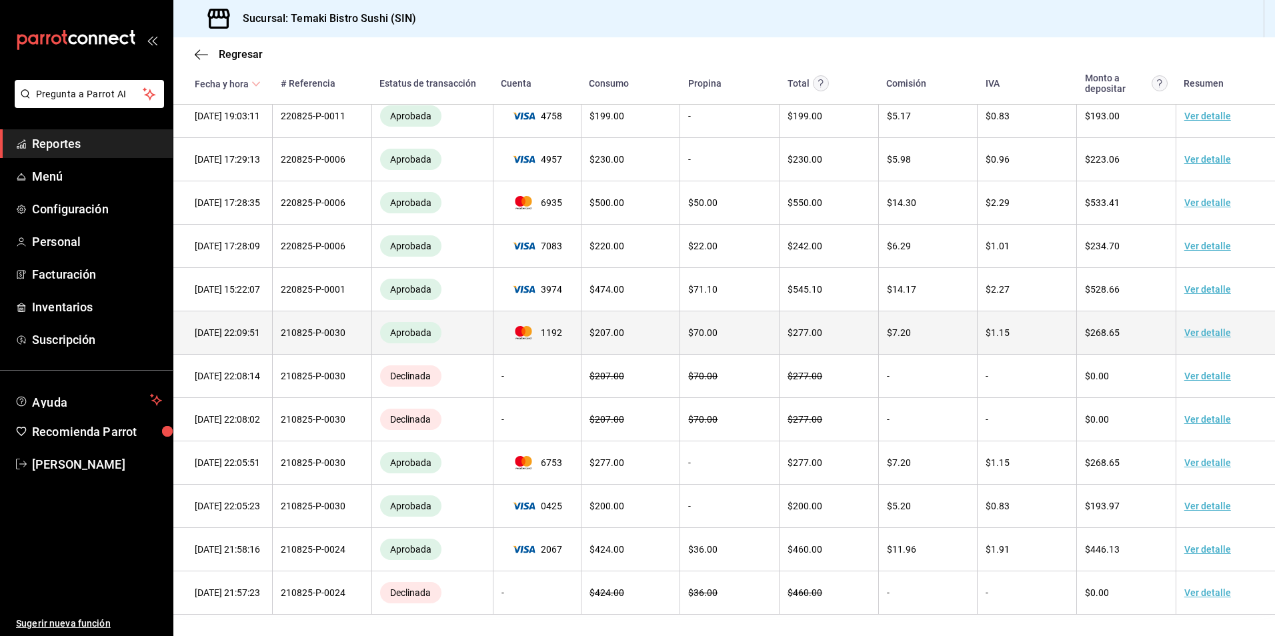
click at [1206, 338] on link "Ver detalle" at bounding box center [1207, 332] width 47 height 11
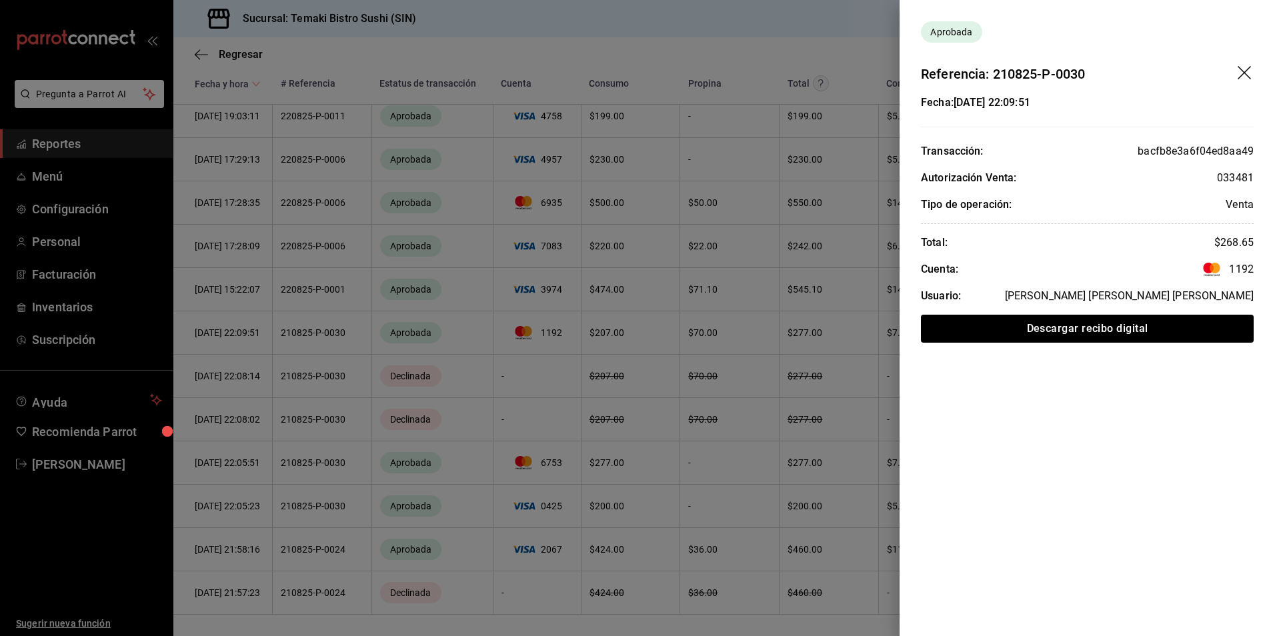
click at [532, 414] on div at bounding box center [637, 318] width 1275 height 636
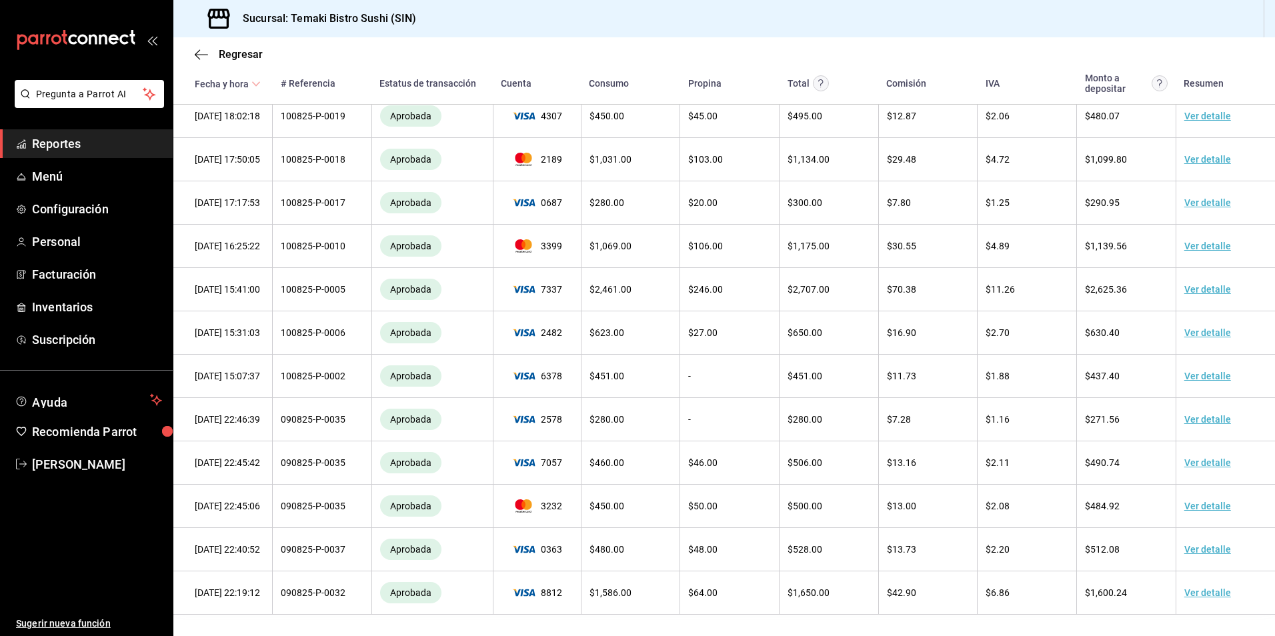
scroll to position [11427, 0]
click at [64, 465] on span "[PERSON_NAME]" at bounding box center [97, 464] width 130 height 18
